Goal: Task Accomplishment & Management: Use online tool/utility

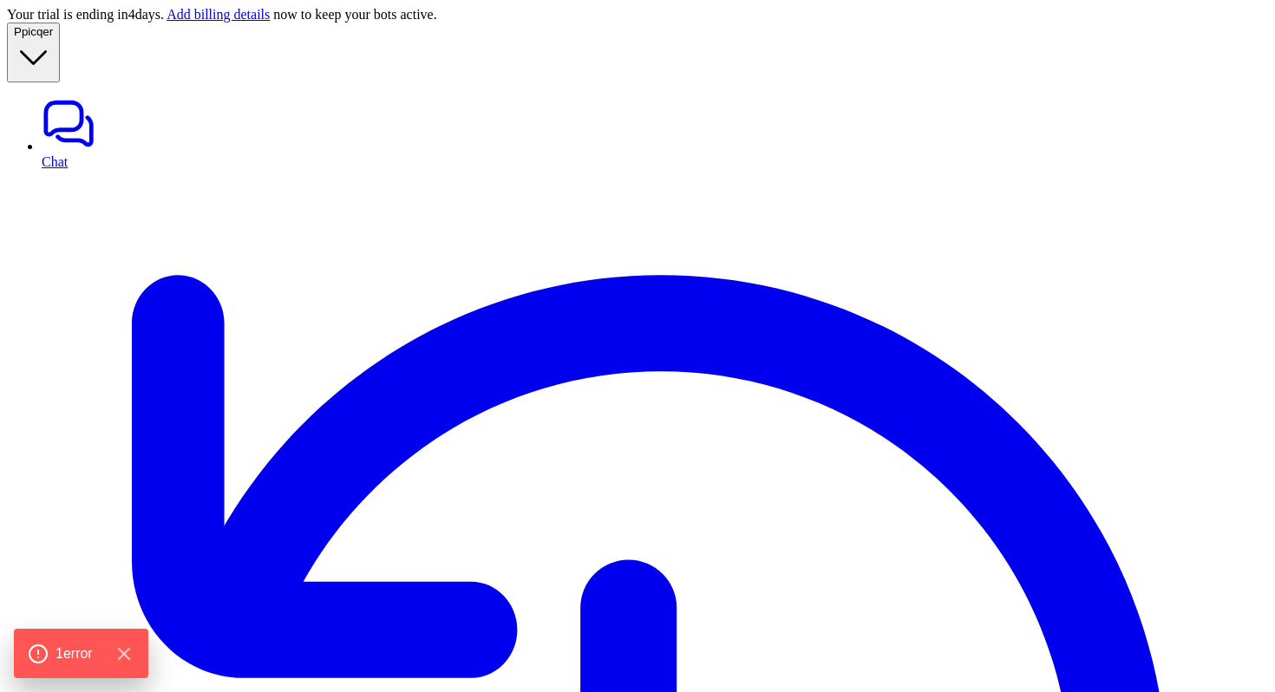
scroll to position [166, 0]
